Goal: Task Accomplishment & Management: Use online tool/utility

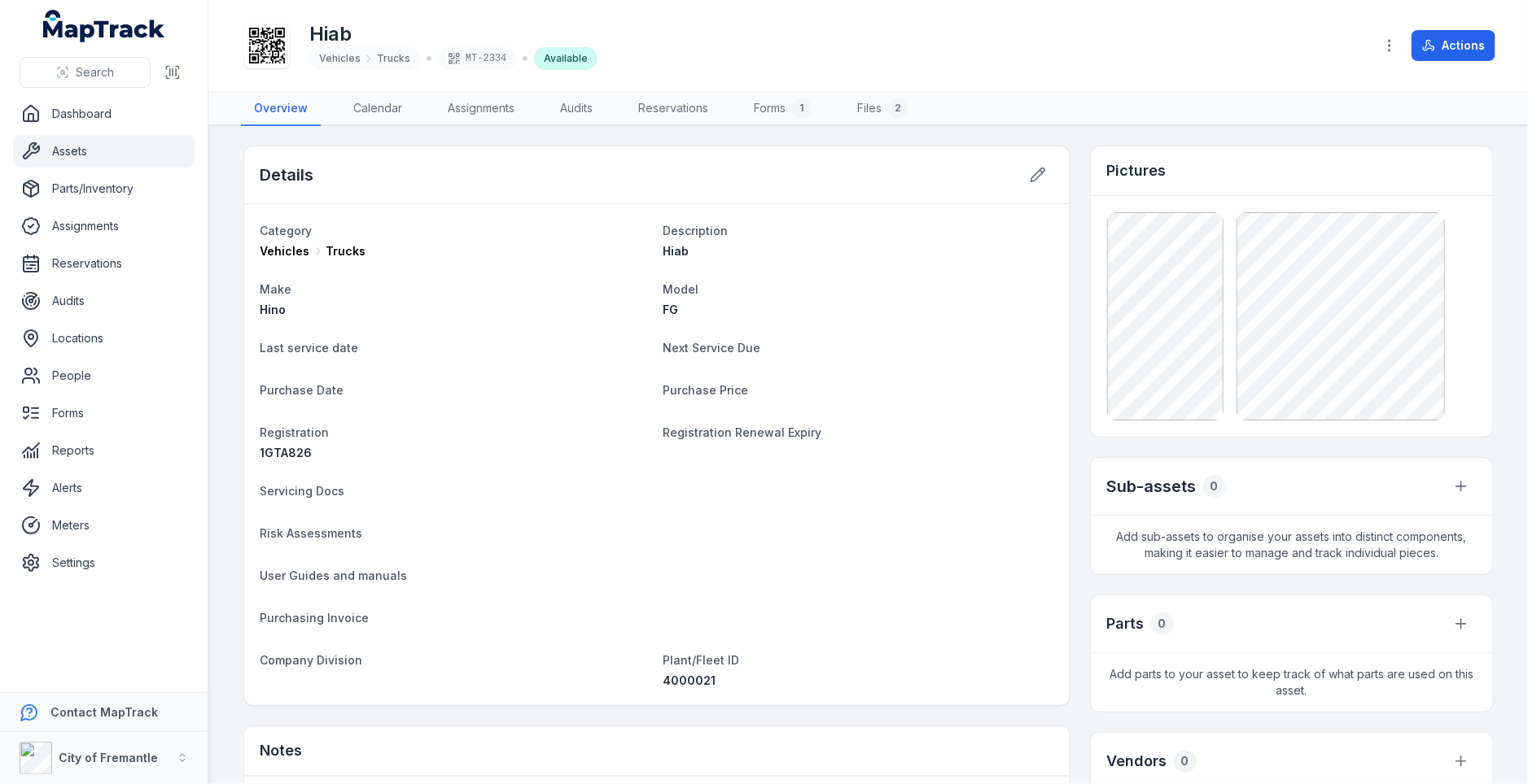
scroll to position [9, 0]
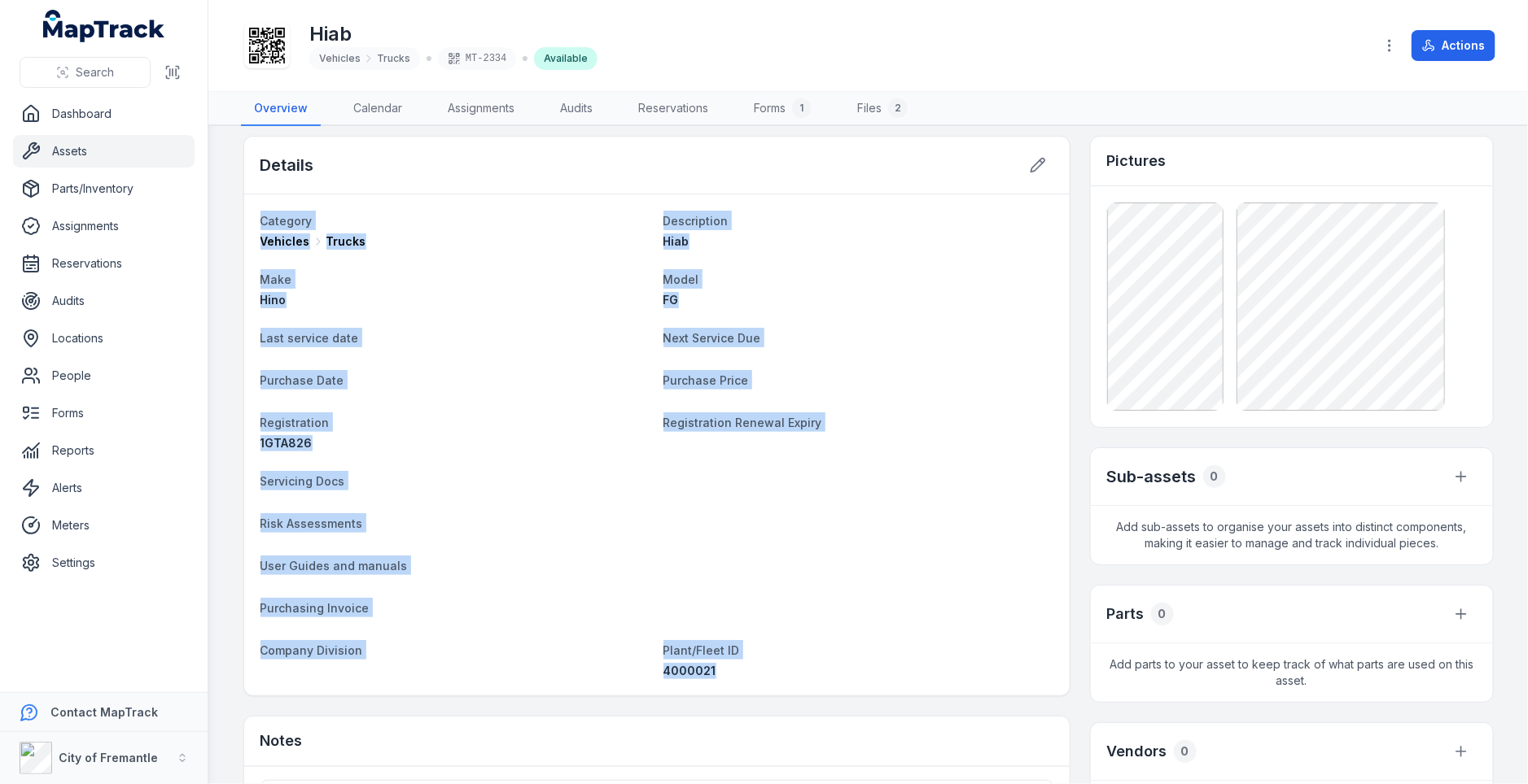
drag, startPoint x: 263, startPoint y: 218, endPoint x: 711, endPoint y: 677, distance: 641.4
click at [711, 677] on div "Category Vehicles Trucks Description Hiab Make Hino Model FG Last service date …" at bounding box center [657, 445] width 825 height 501
click at [935, 550] on dl "Category Vehicles Trucks Description Hiab Make Hino Model FG Last service date …" at bounding box center [657, 445] width 793 height 469
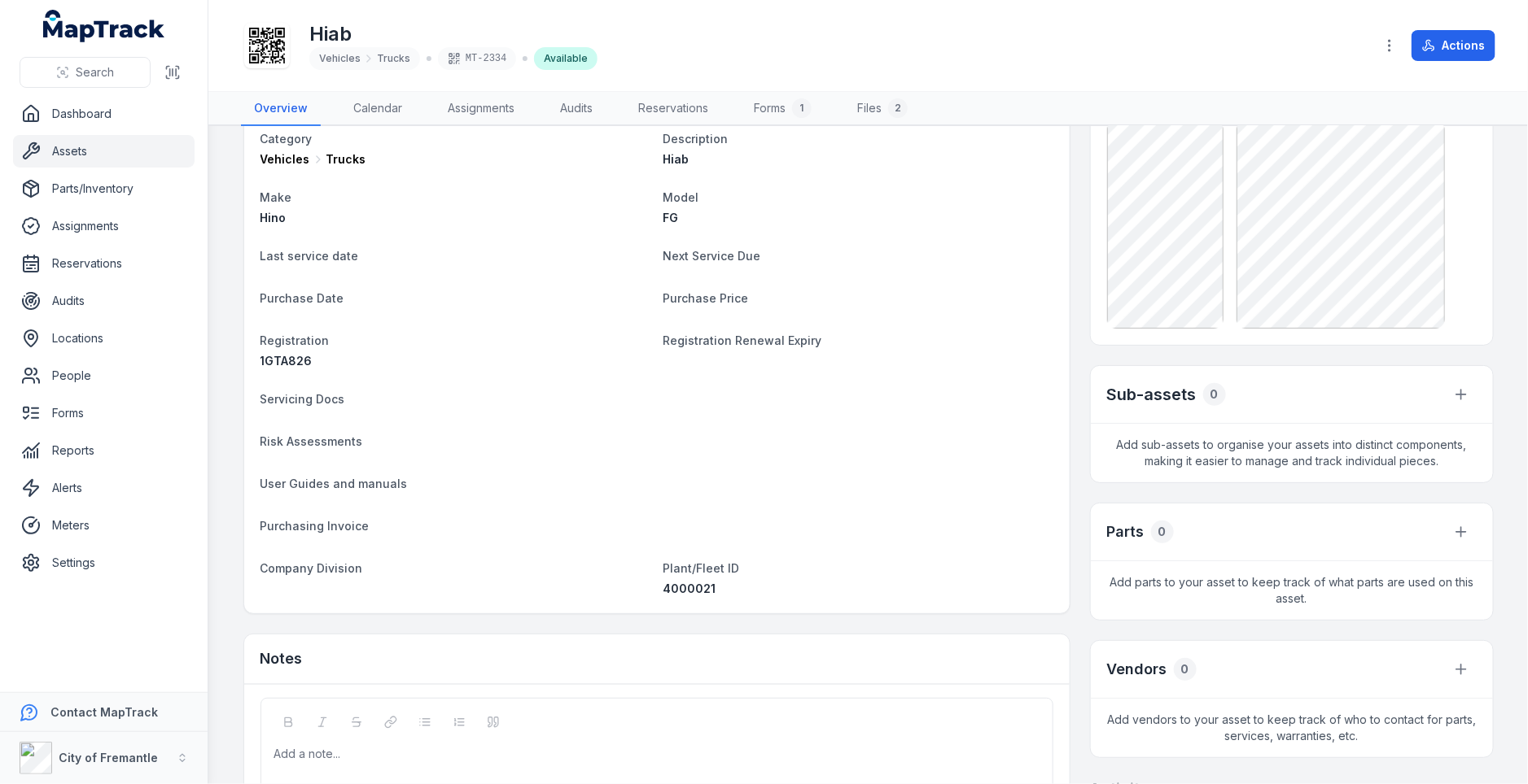
scroll to position [99, 0]
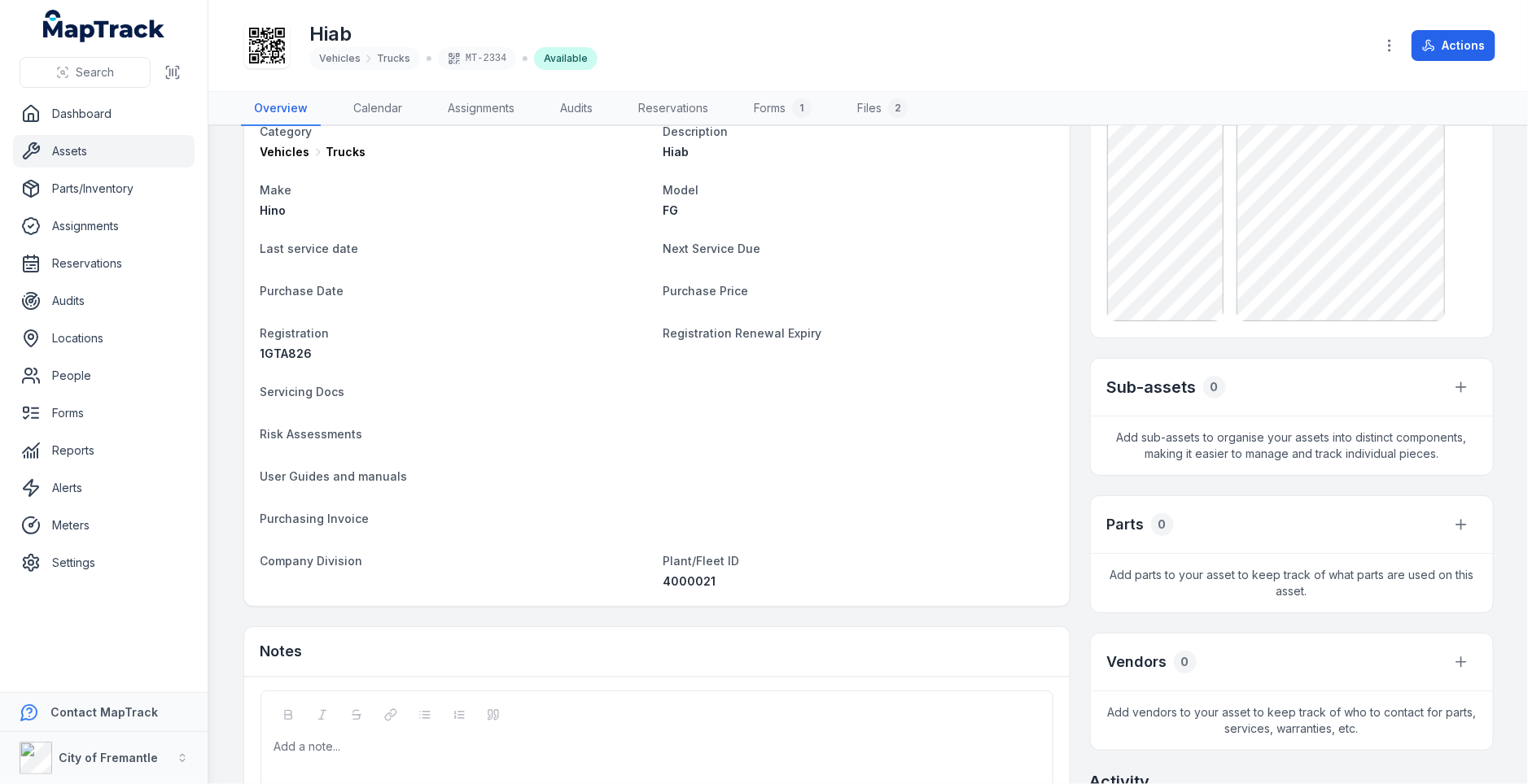
click at [1079, 369] on div "Details Category Vehicles Trucks Description Hiab Make Hino Model FG Last servi…" at bounding box center [868, 548] width 1250 height 1005
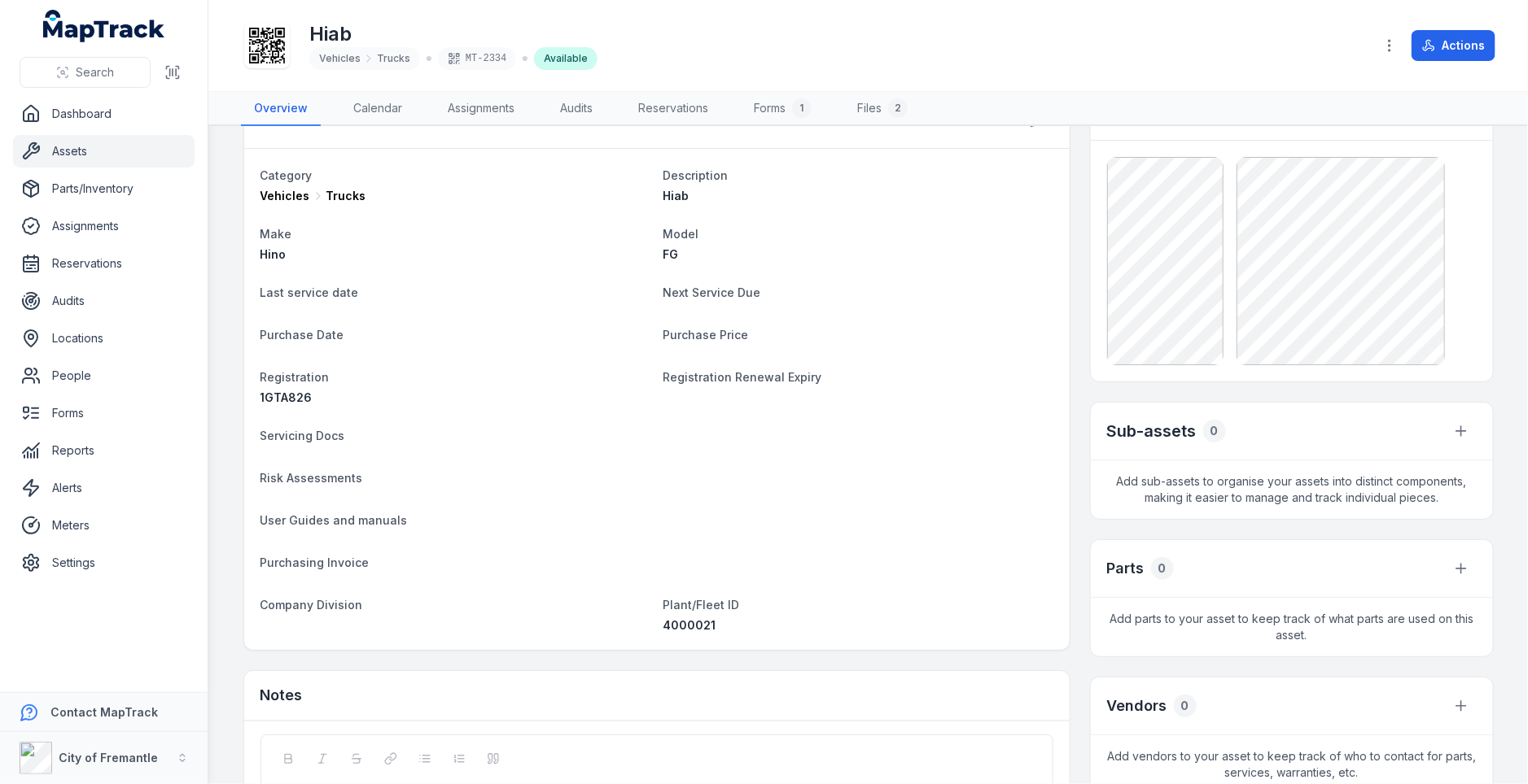
scroll to position [0, 0]
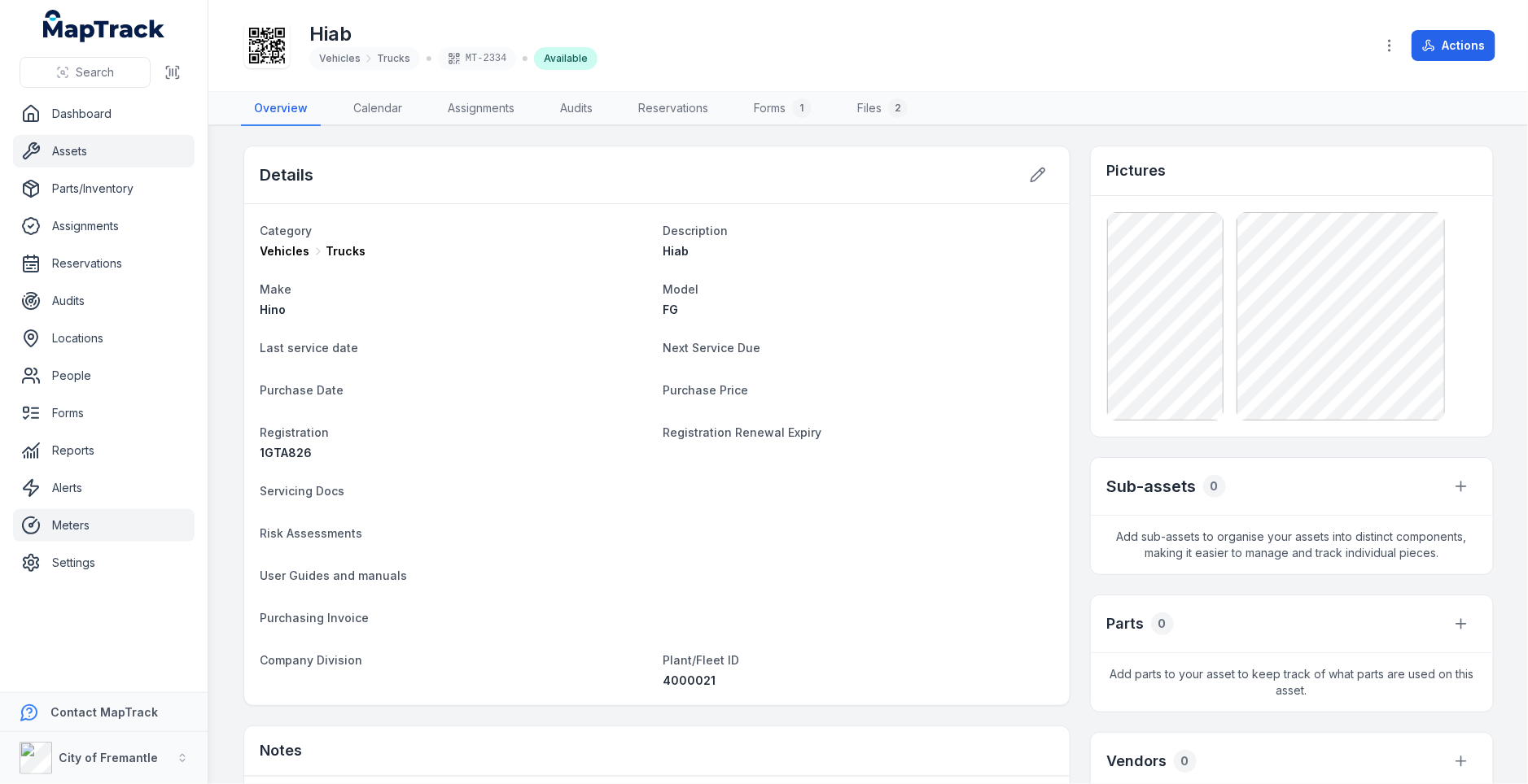
click at [90, 522] on link "Meters" at bounding box center [103, 526] width 182 height 32
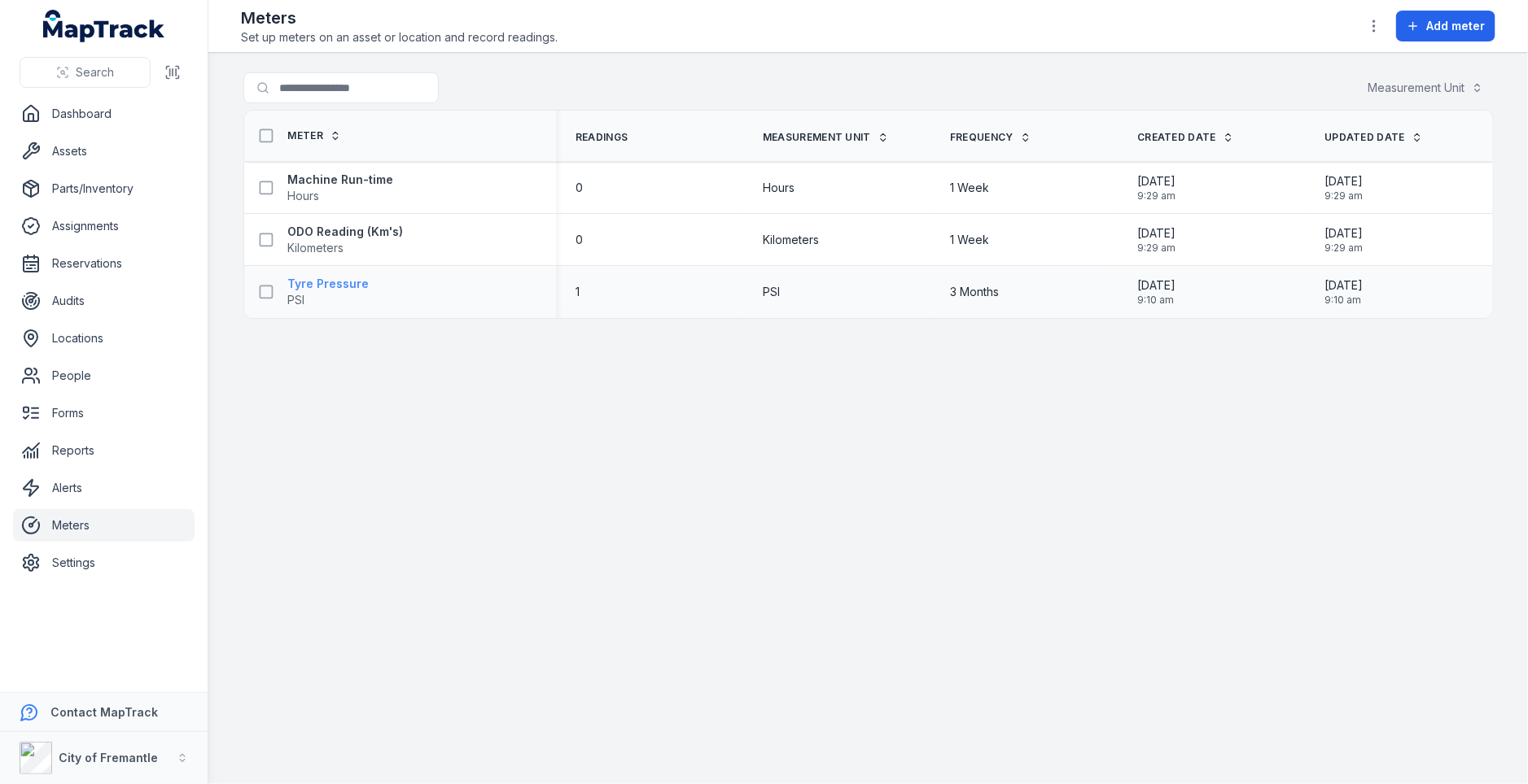
click at [343, 278] on strong "Tyre Pressure" at bounding box center [328, 284] width 81 height 16
click at [803, 461] on main "Search for meters Measurement Unit Meter Readings Measurement Unit Frequency Cr…" at bounding box center [867, 418] width 1319 height 731
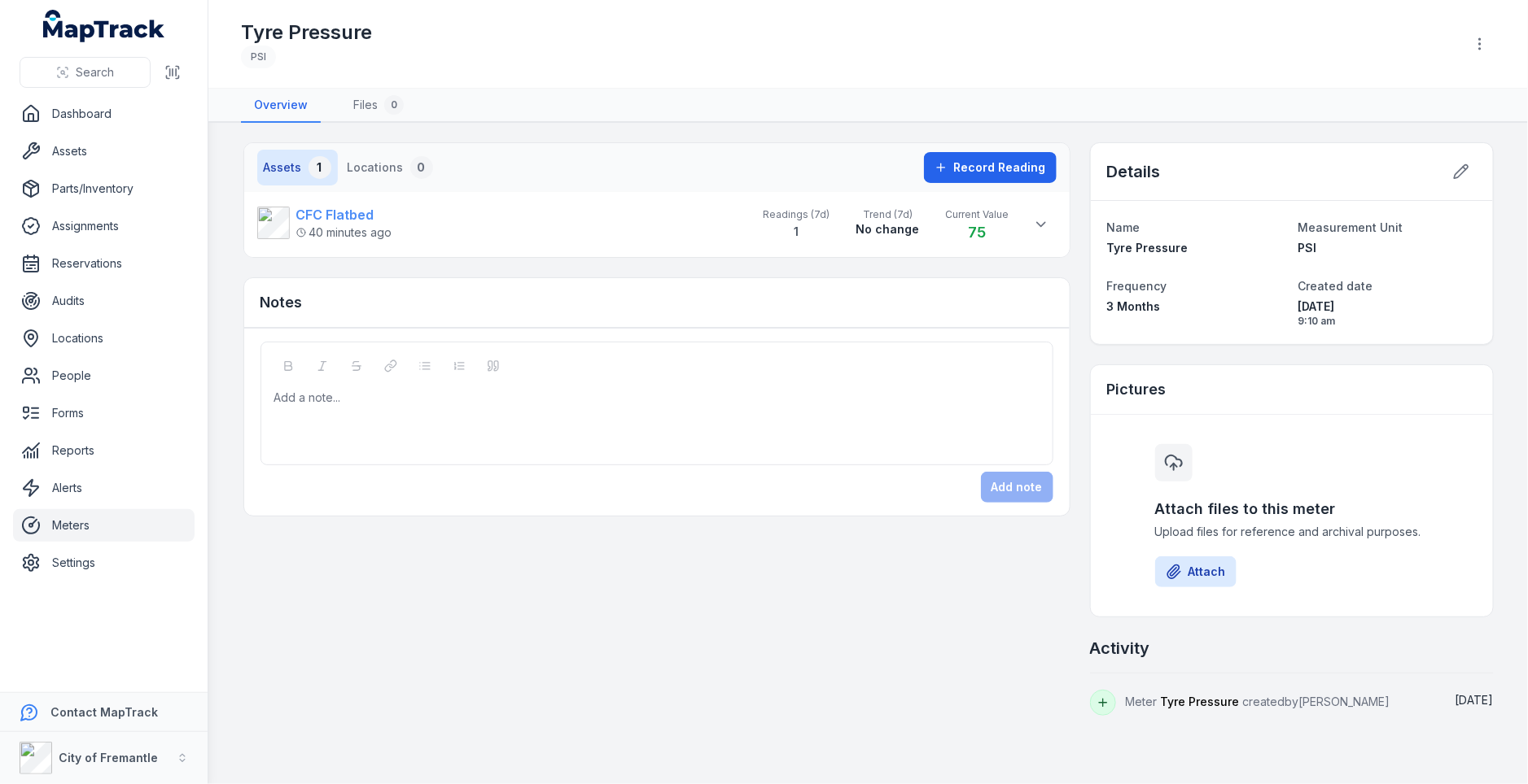
click at [390, 225] on span "40 minutes ago" at bounding box center [344, 232] width 96 height 16
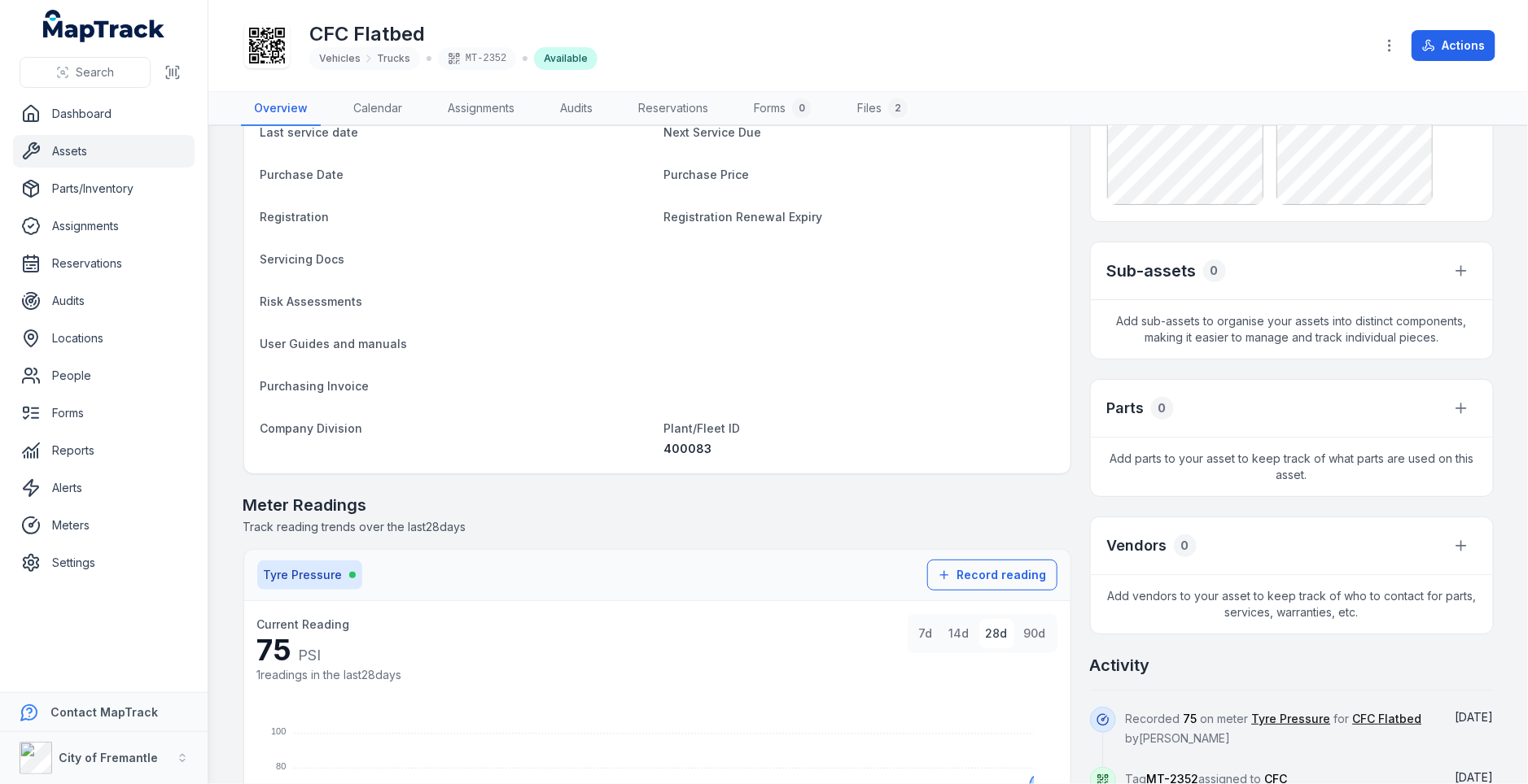
scroll to position [522, 0]
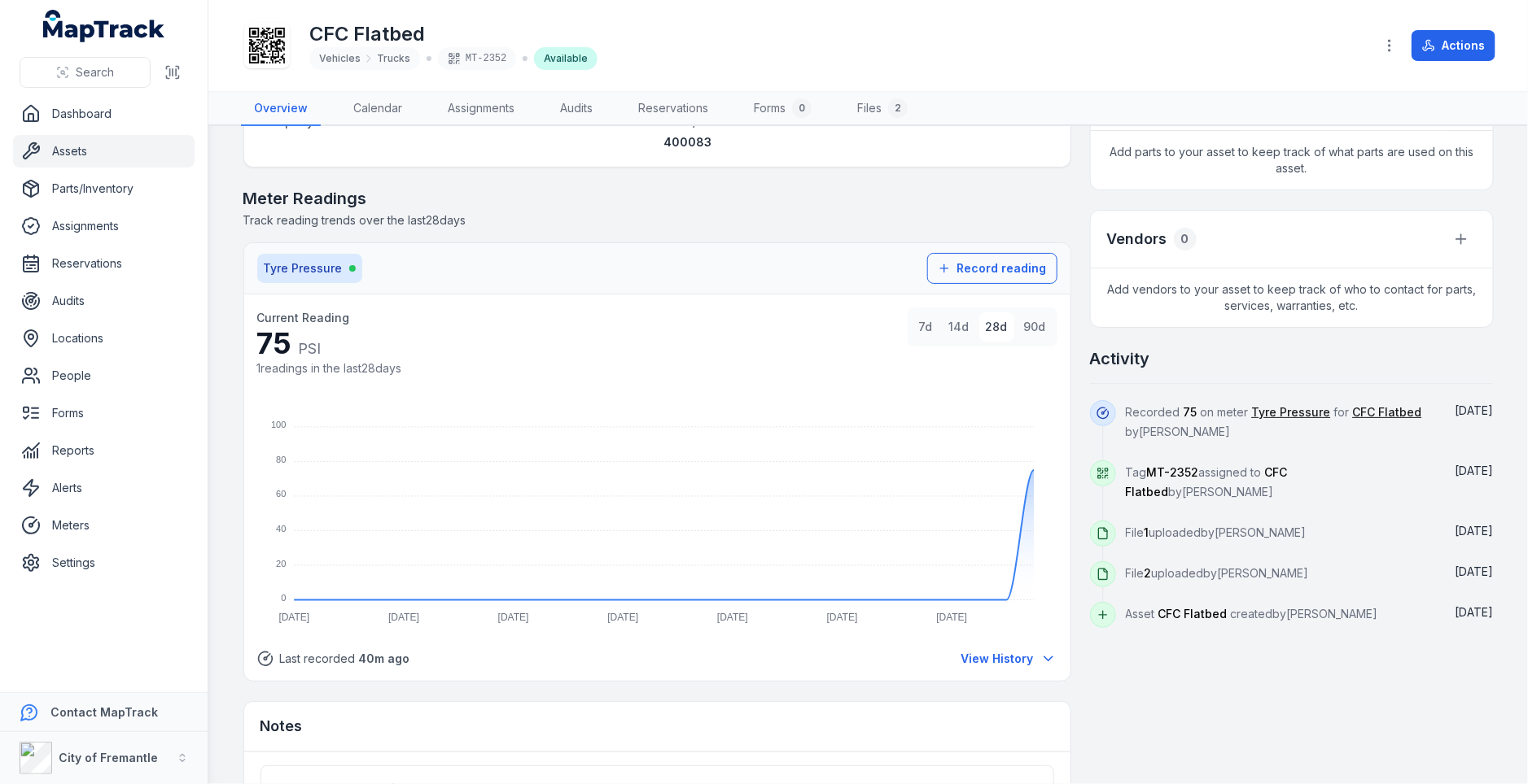
click at [1082, 353] on div "Details Category Vehicles Trucks Description CFC Flatbed Make Hino Model 300 Se…" at bounding box center [868, 281] width 1250 height 1317
drag, startPoint x: 85, startPoint y: 159, endPoint x: 119, endPoint y: 159, distance: 34.0
click at [85, 159] on link "Assets" at bounding box center [103, 151] width 182 height 32
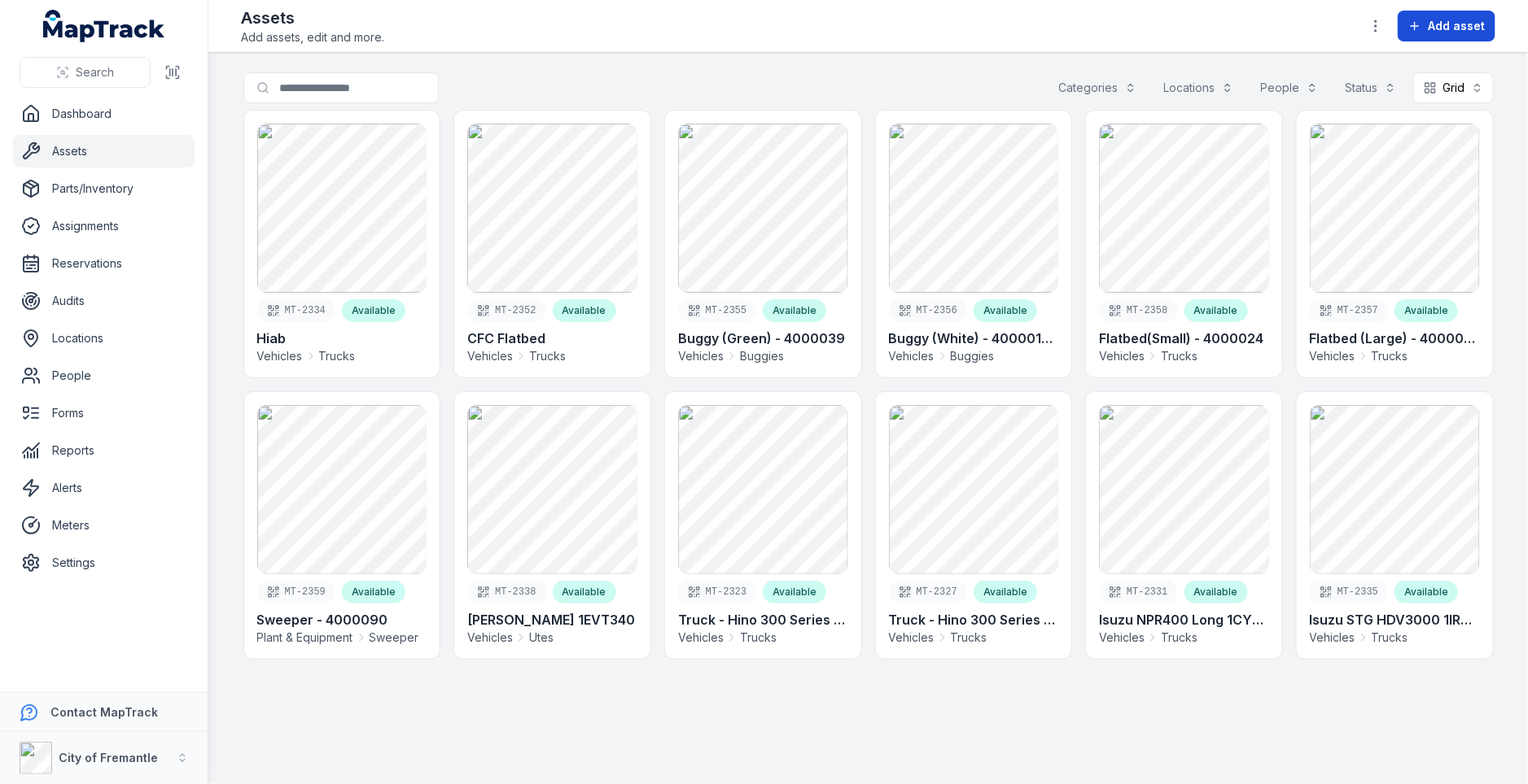
click at [1474, 34] on button "Add asset" at bounding box center [1446, 26] width 98 height 31
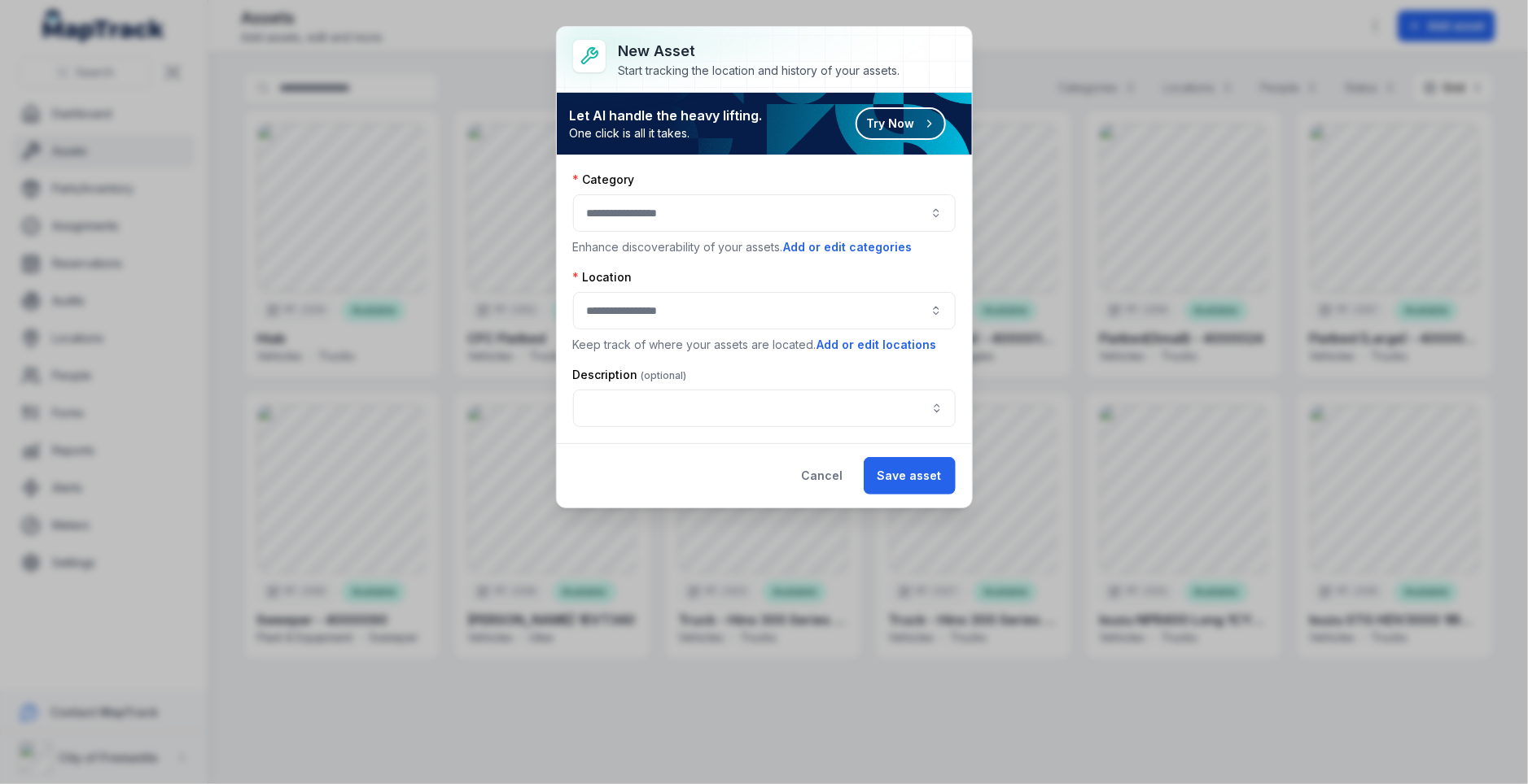
click at [905, 118] on button "Try Now" at bounding box center [900, 124] width 90 height 32
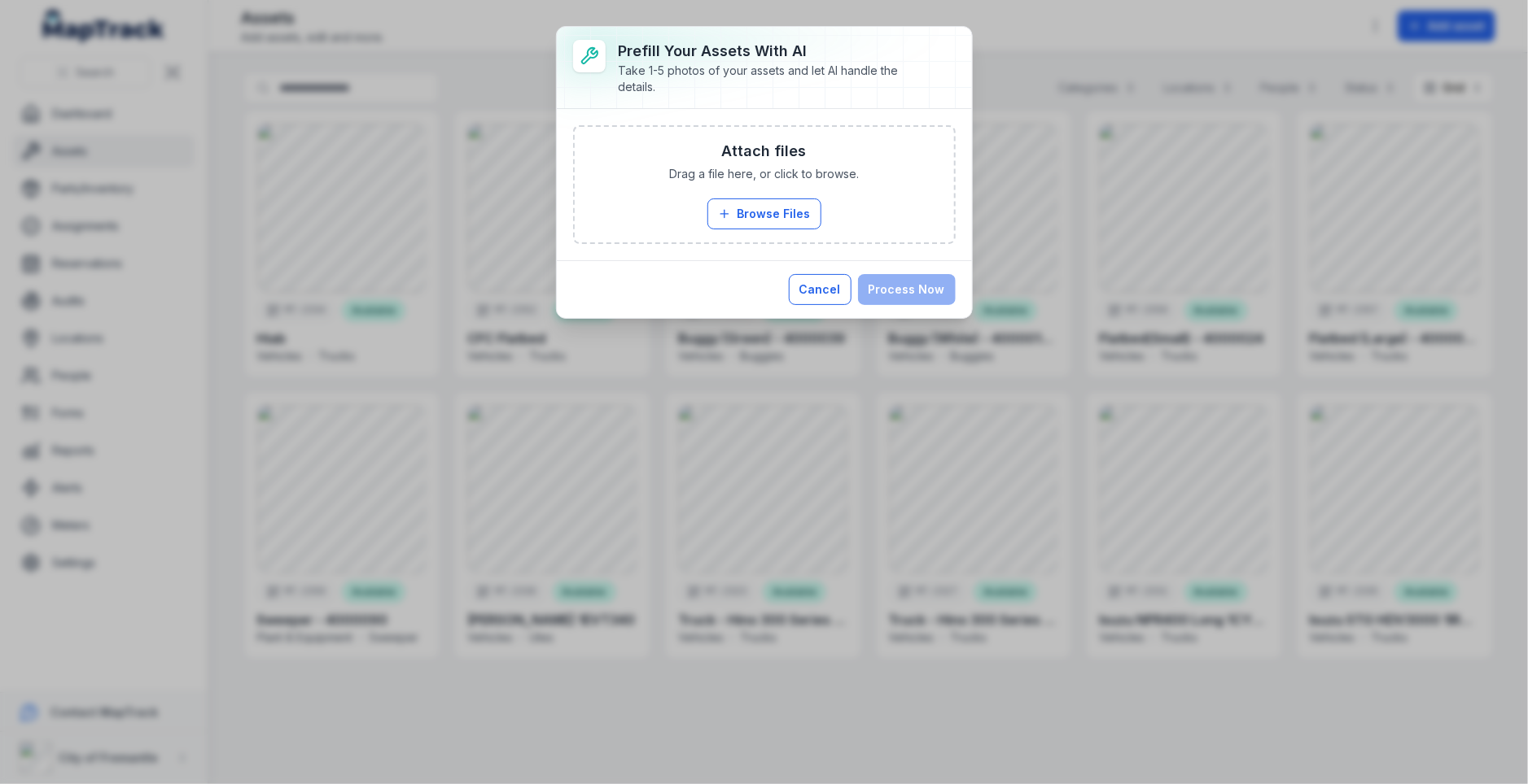
click at [819, 288] on button "Cancel" at bounding box center [820, 290] width 63 height 31
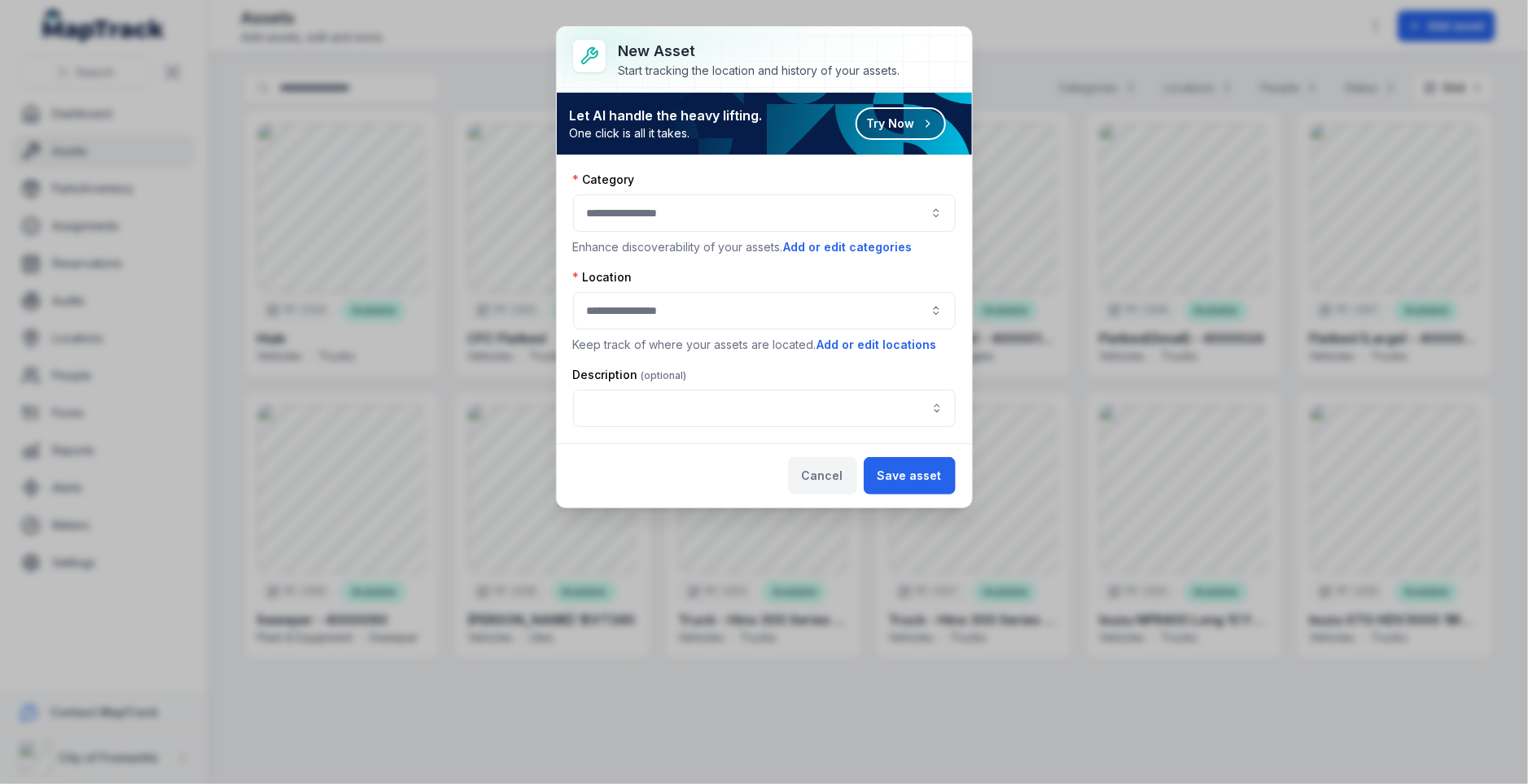
click at [836, 474] on button "Cancel" at bounding box center [822, 476] width 69 height 37
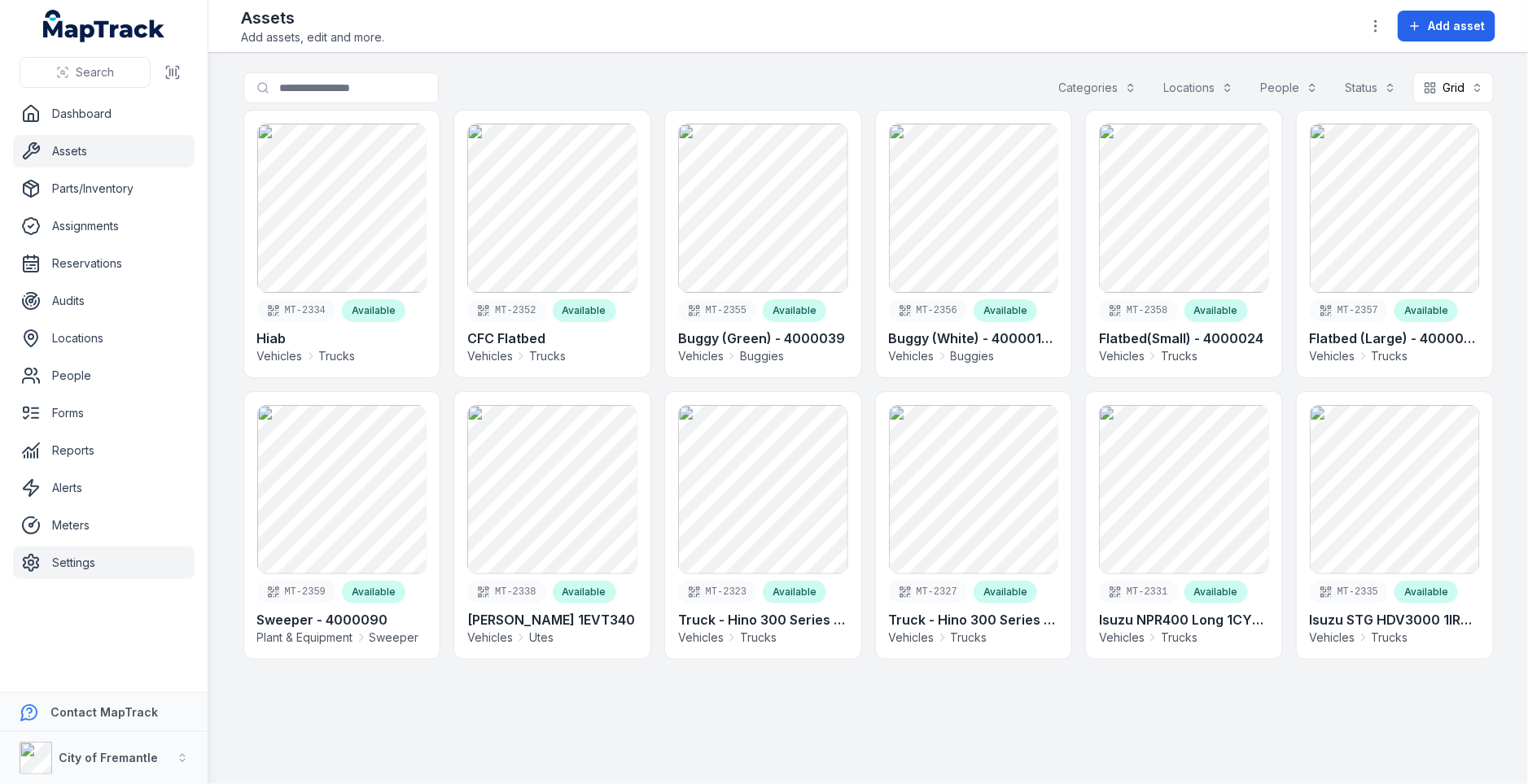
click at [130, 562] on link "Settings" at bounding box center [103, 562] width 182 height 32
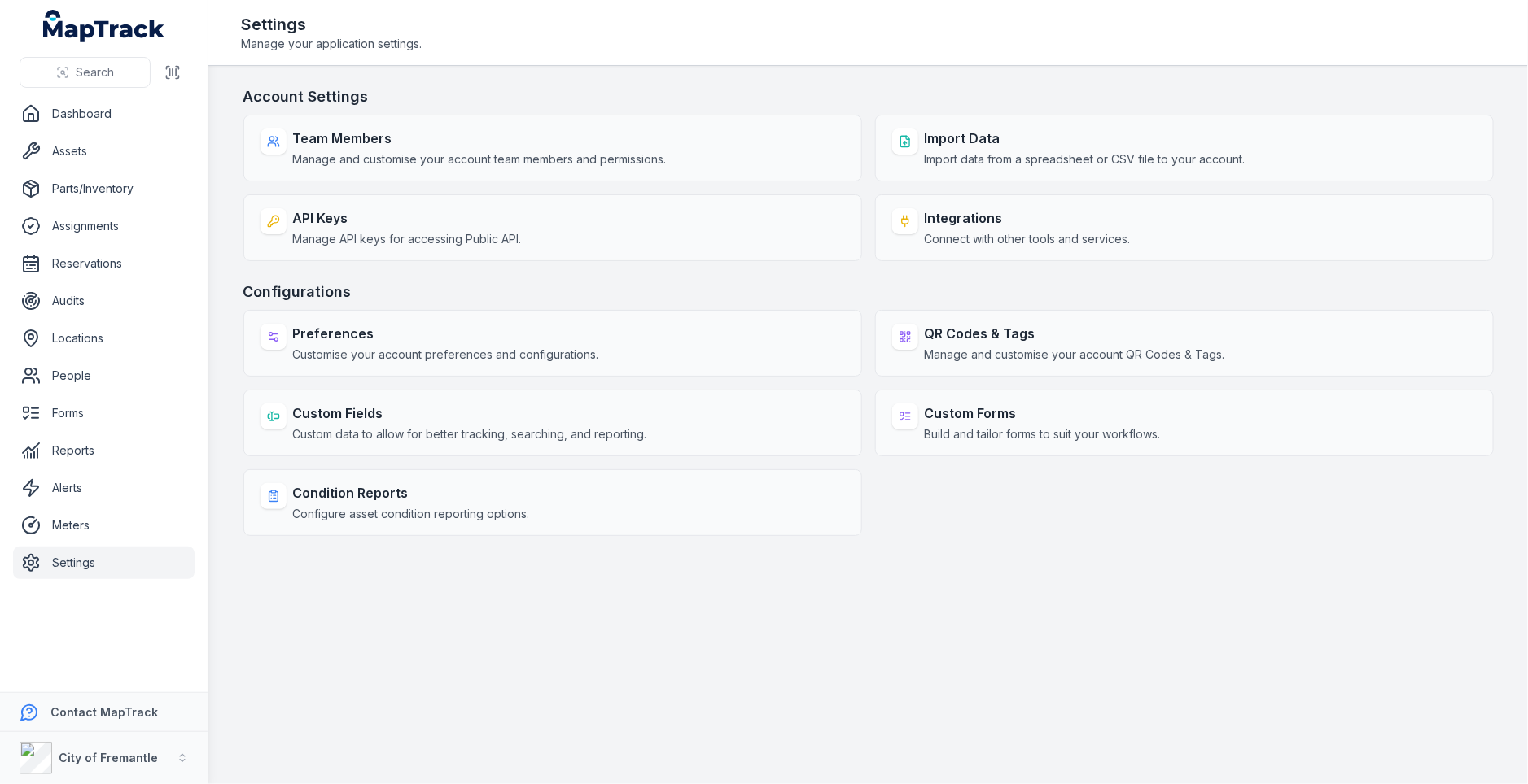
click at [225, 394] on main "Account Settings Team Members Manage and customise your account team members an…" at bounding box center [867, 424] width 1319 height 718
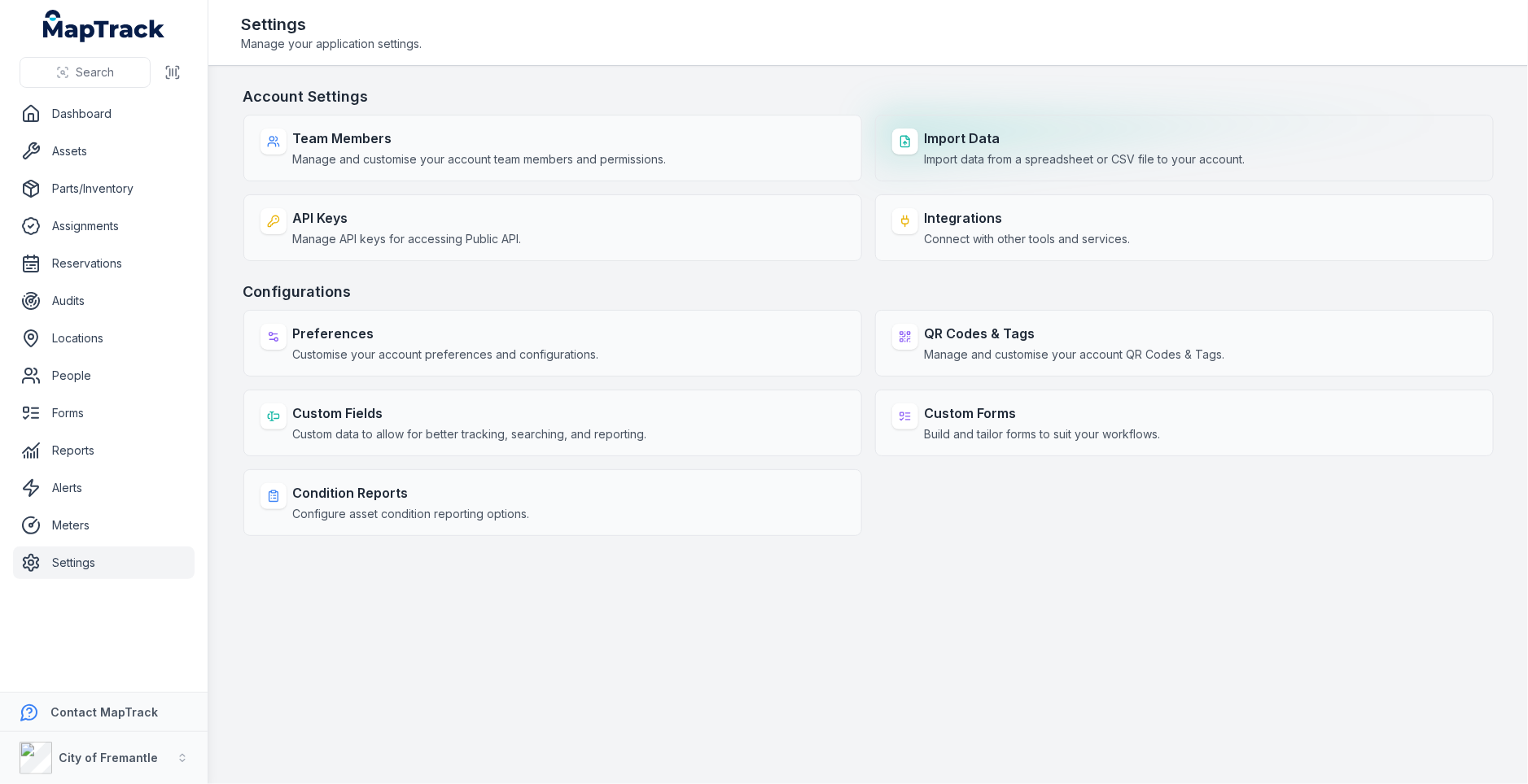
click at [1015, 161] on span "Import data from a spreadsheet or CSV file to your account." at bounding box center [1085, 159] width 321 height 16
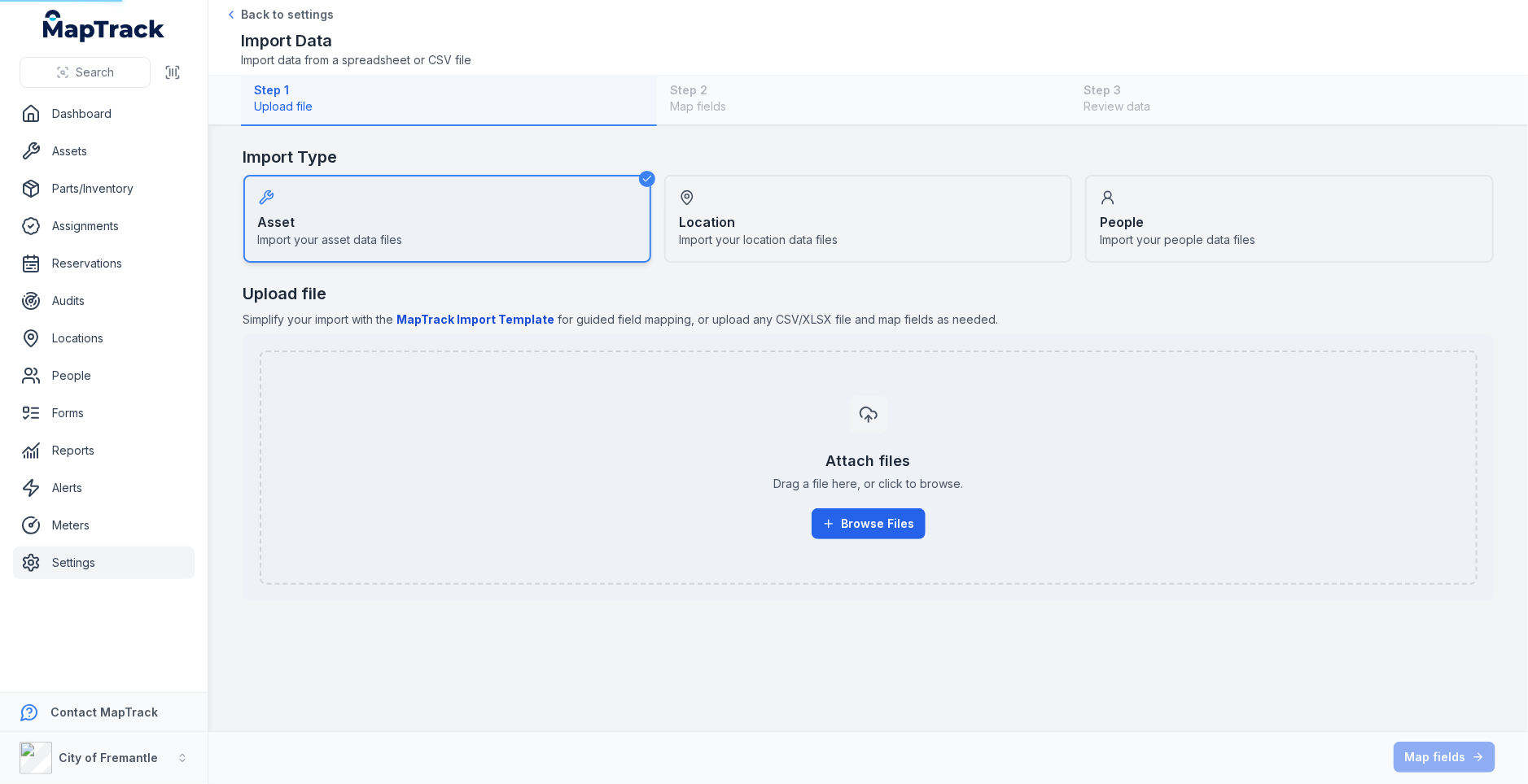
click at [875, 97] on div "Step 1 Upload file Step 2 Map fields Step 3 Review data" at bounding box center [868, 101] width 1254 height 50
click at [52, 153] on link "Assets" at bounding box center [103, 151] width 182 height 32
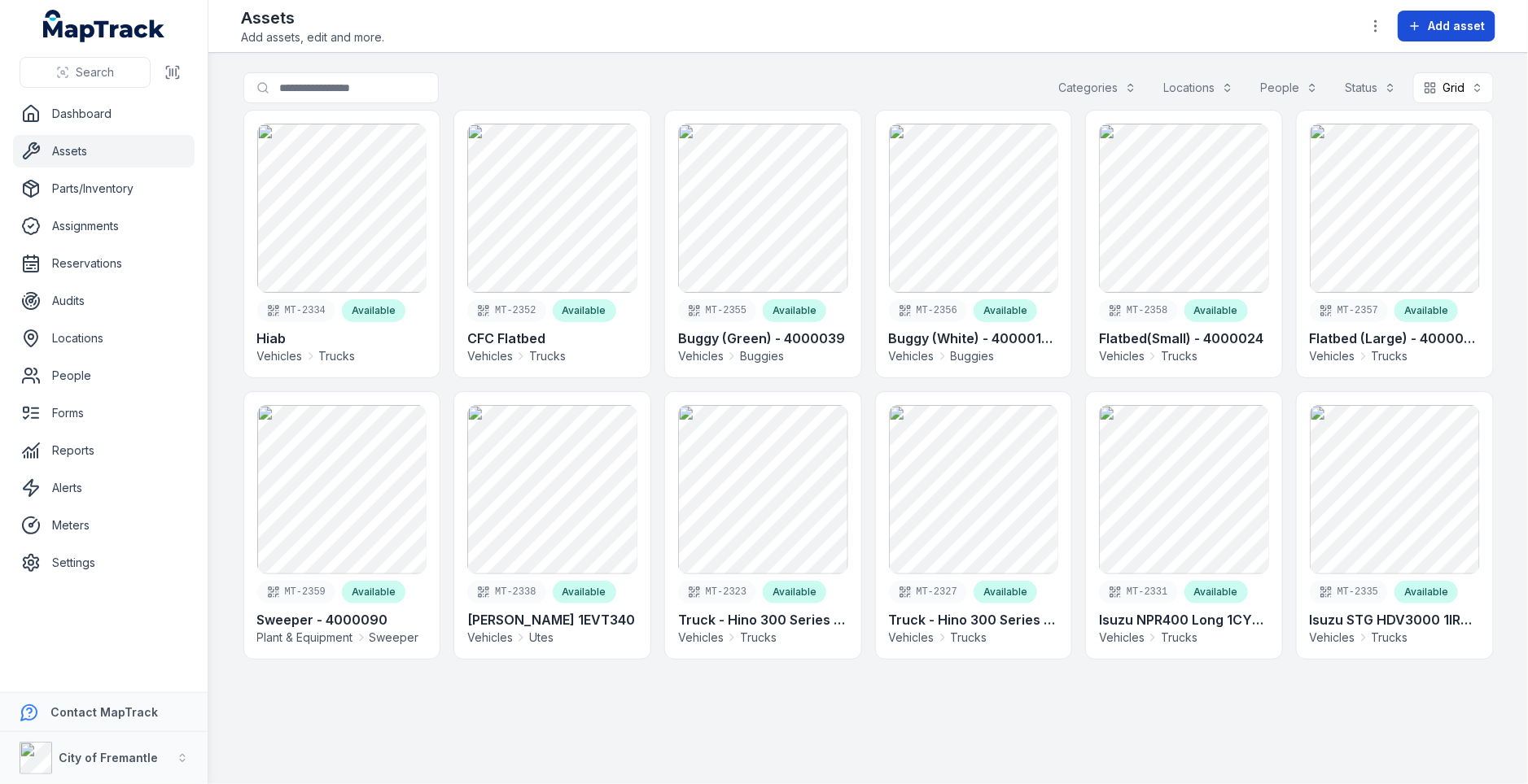
click at [1455, 20] on span "Add asset" at bounding box center [1456, 26] width 57 height 16
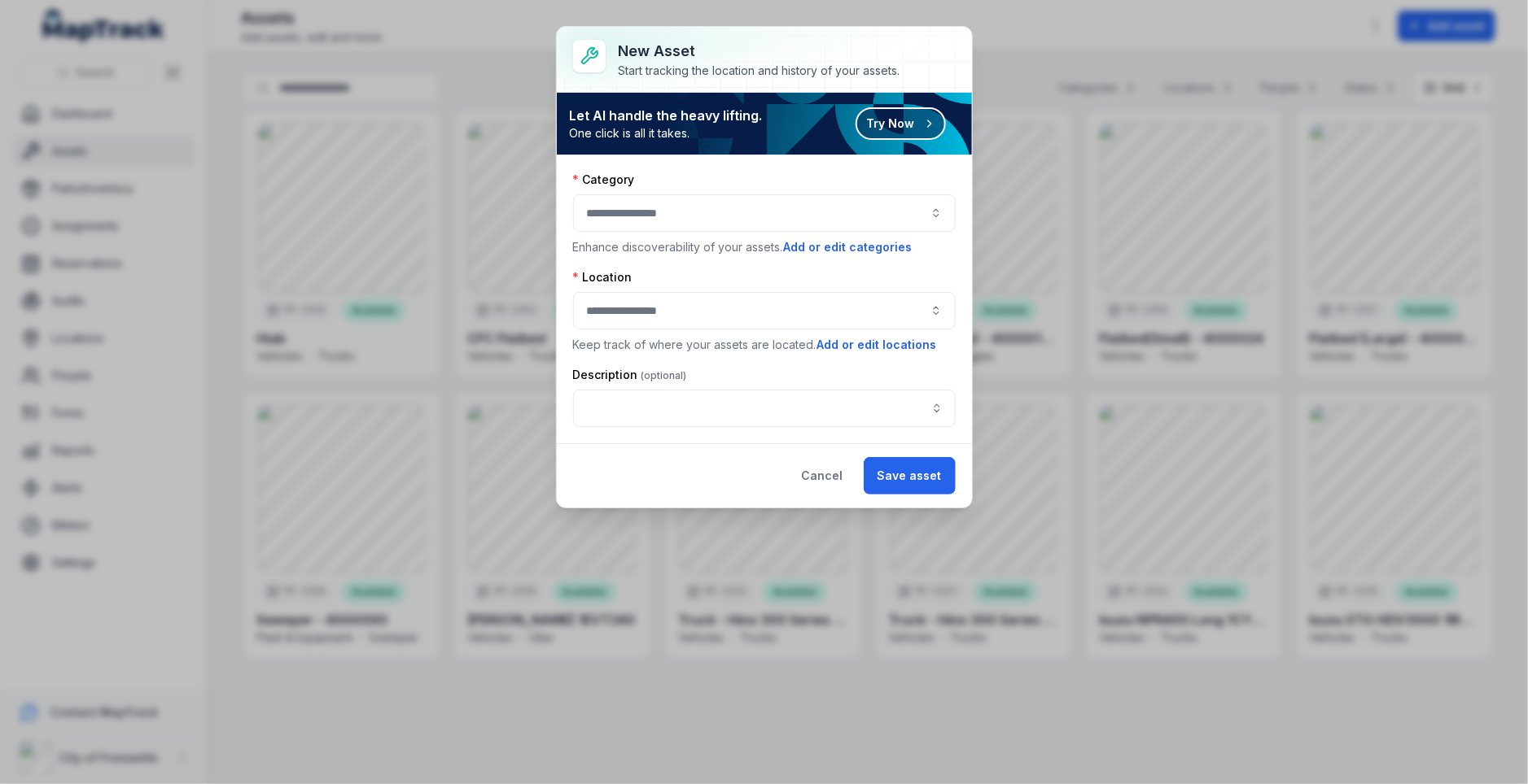
click at [906, 118] on button "Try Now" at bounding box center [900, 124] width 90 height 32
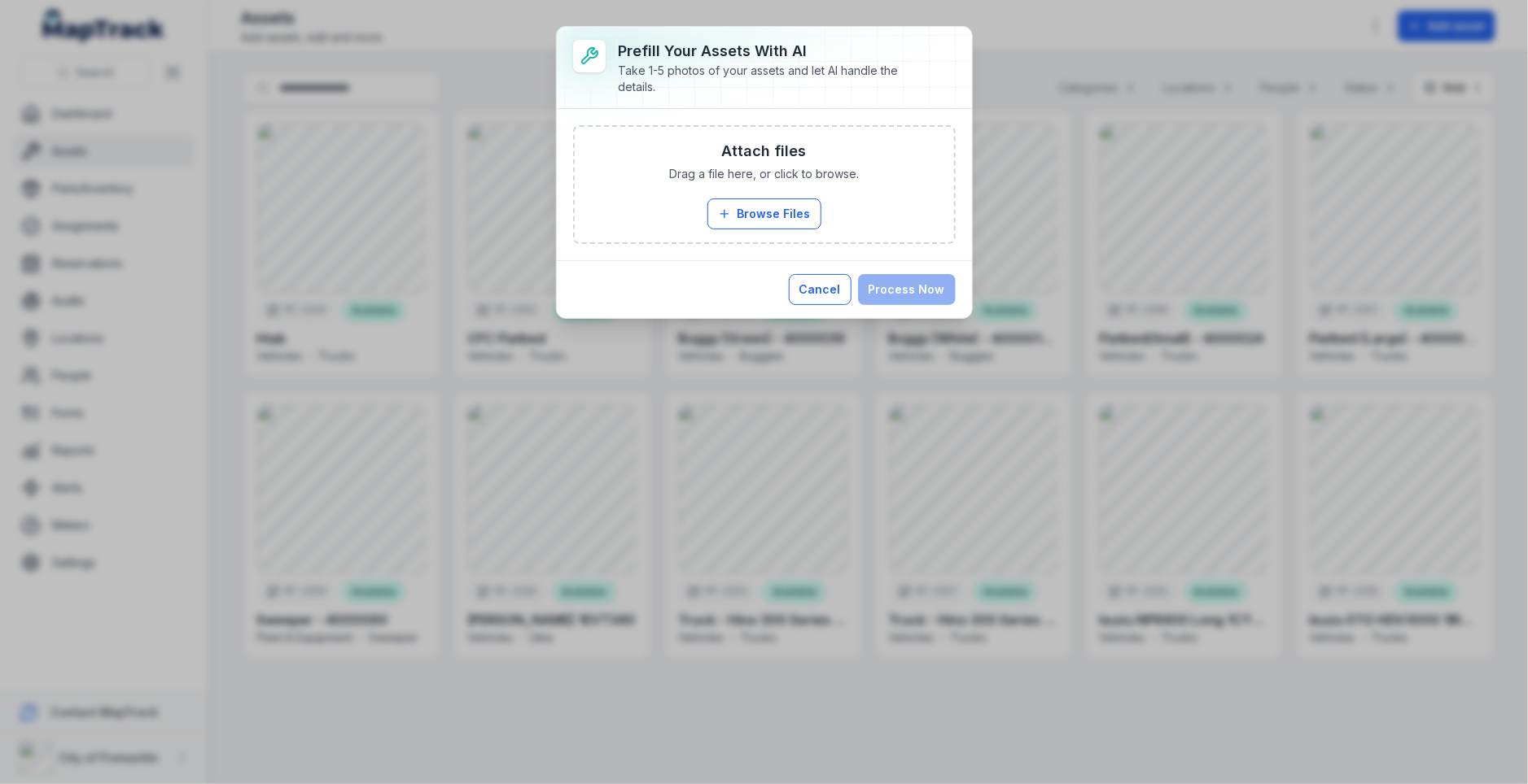
click at [801, 278] on button "Cancel" at bounding box center [820, 290] width 63 height 31
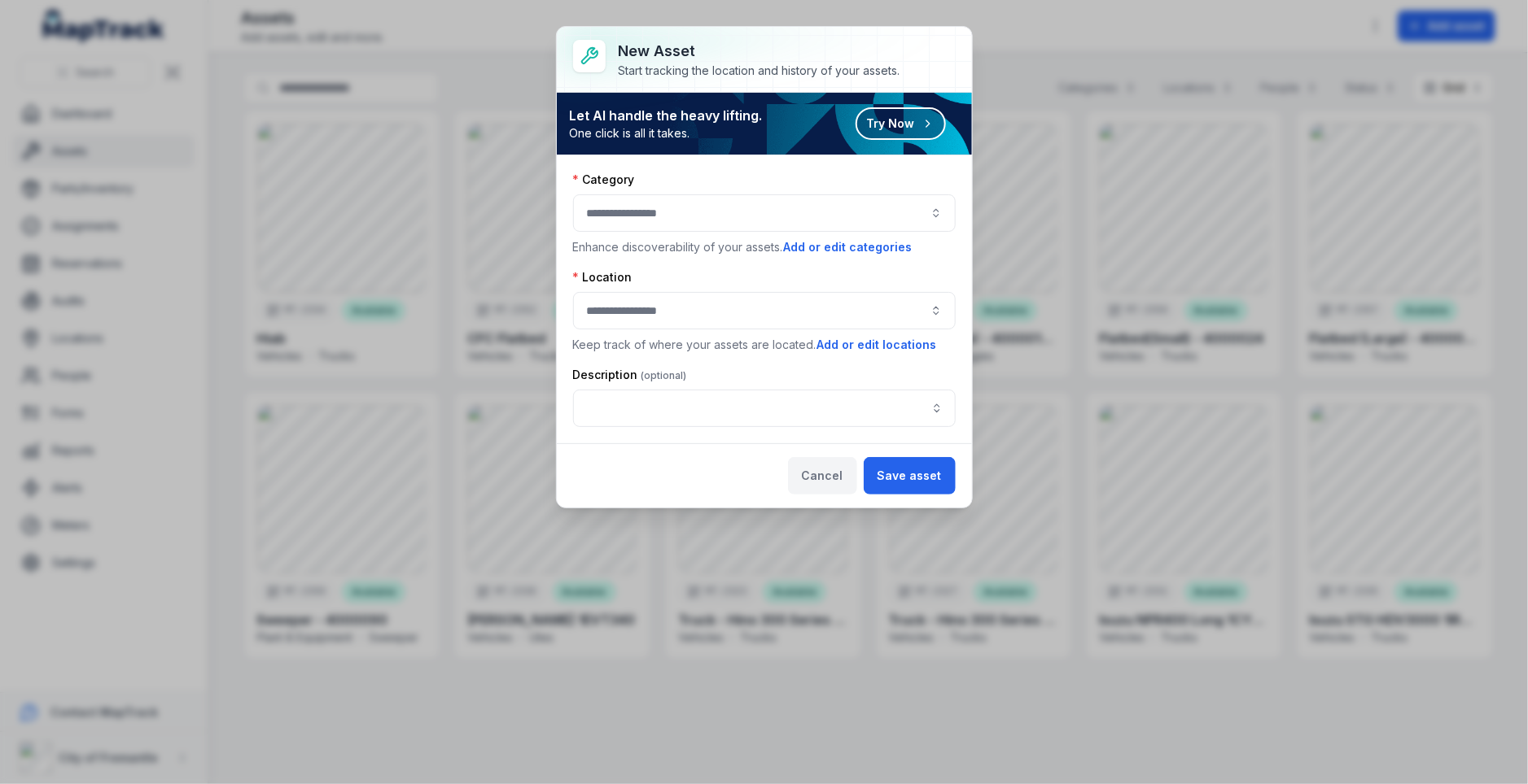
click at [833, 481] on button "Cancel" at bounding box center [822, 476] width 69 height 37
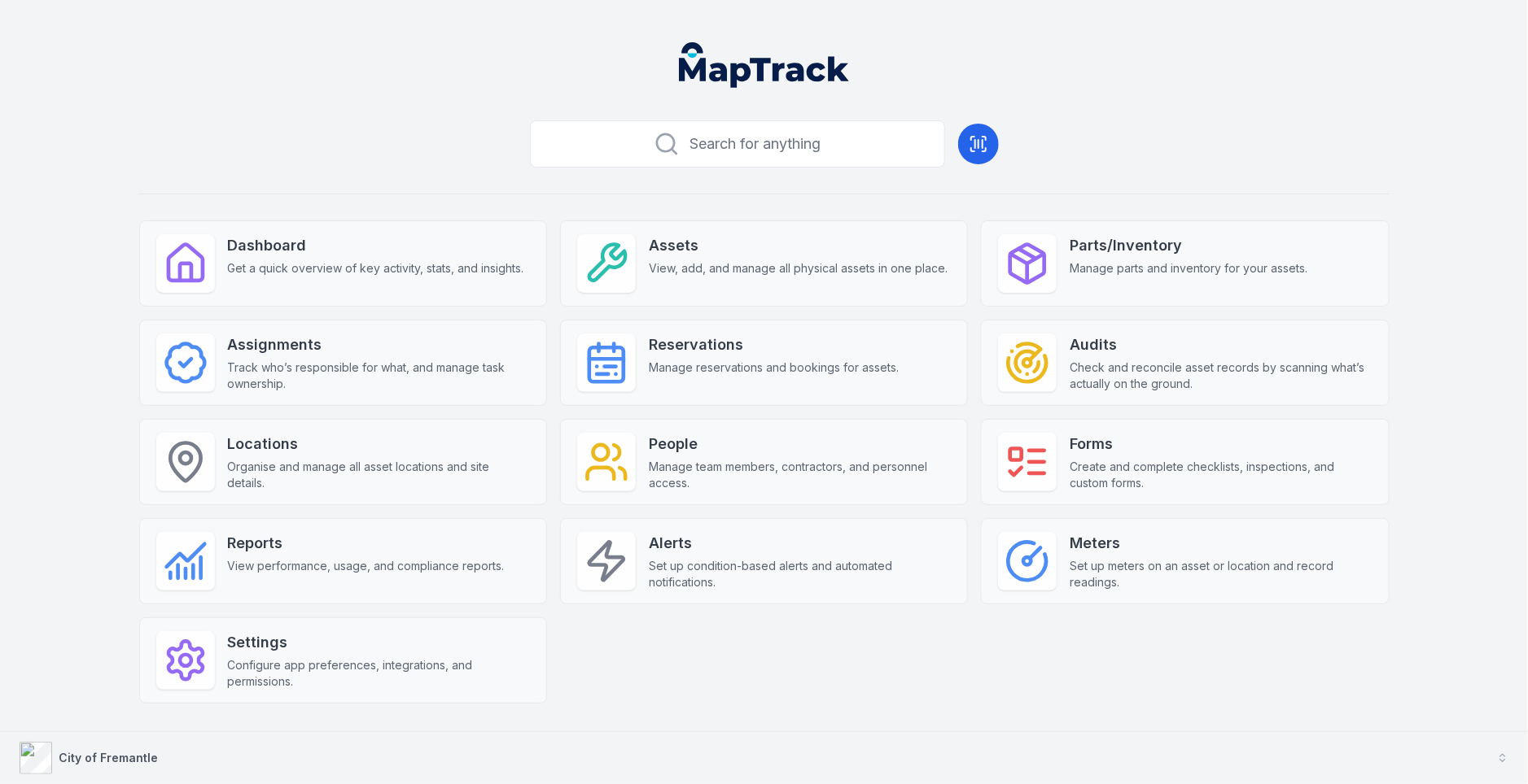
click at [463, 758] on button "City of Fremantle" at bounding box center [764, 758] width 1528 height 52
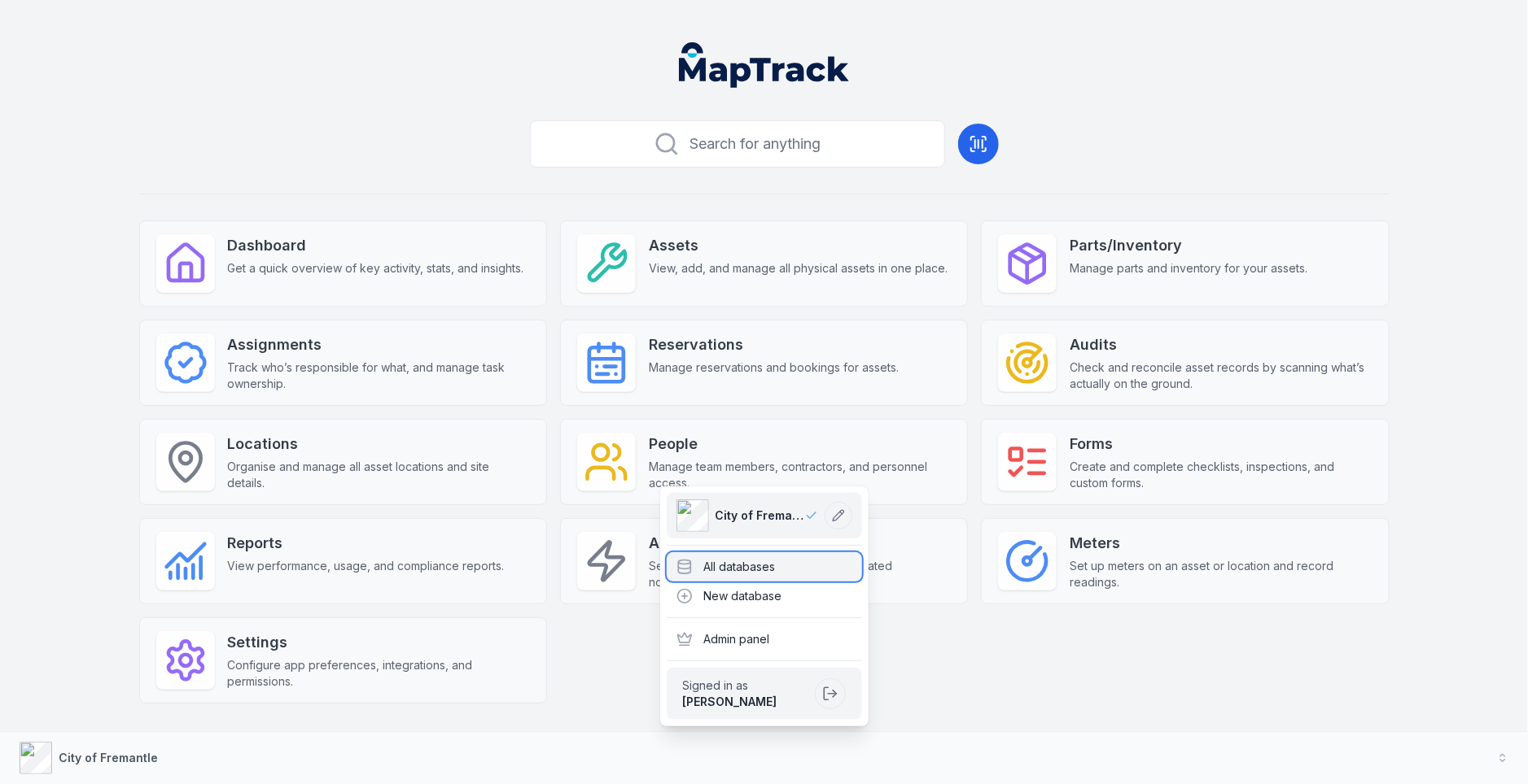
click at [726, 559] on div "All databases" at bounding box center [764, 567] width 195 height 29
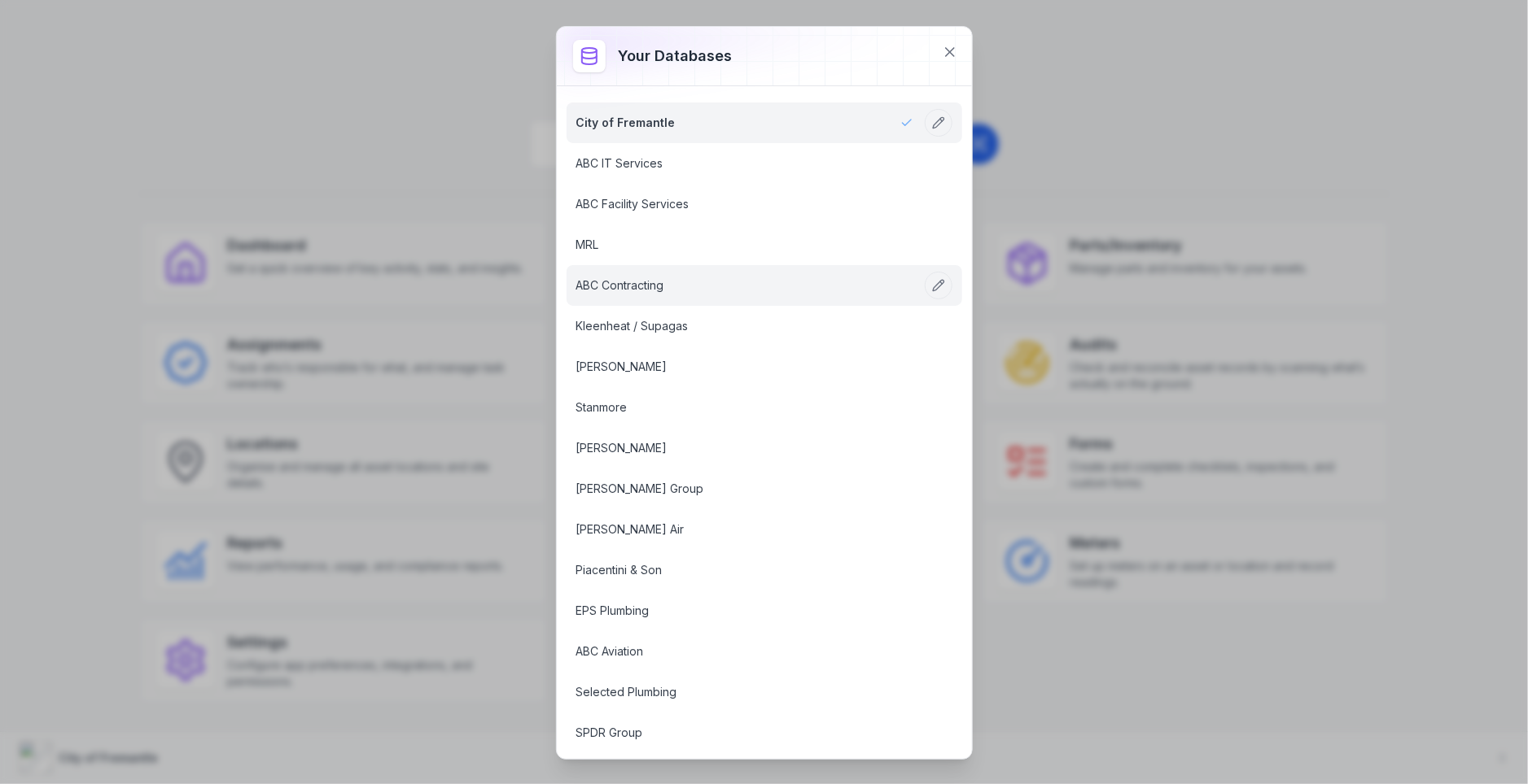
click at [715, 283] on link "ABC Contracting" at bounding box center [744, 285] width 337 height 16
